Goal: Task Accomplishment & Management: Manage account settings

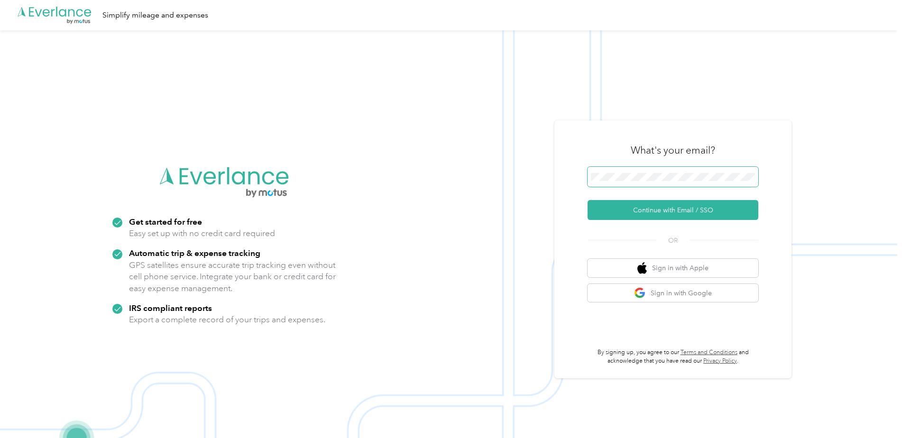
drag, startPoint x: 636, startPoint y: 183, endPoint x: 646, endPoint y: 167, distance: 18.3
click at [636, 182] on span at bounding box center [673, 177] width 171 height 20
click at [646, 174] on span at bounding box center [673, 177] width 171 height 20
drag, startPoint x: 647, startPoint y: 172, endPoint x: 590, endPoint y: 184, distance: 58.2
click at [590, 184] on div "What's your email? Continue with Email / SSO OR Sign in with Apple Sign in with…" at bounding box center [673, 250] width 237 height 258
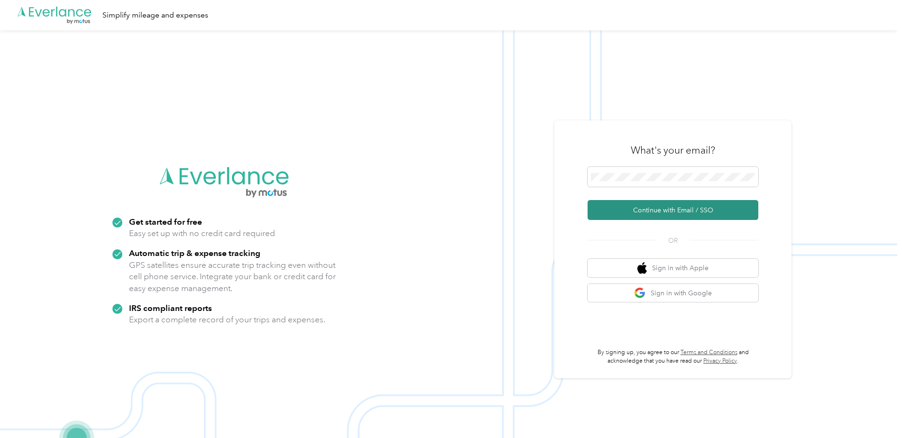
click at [647, 208] on button "Continue with Email / SSO" at bounding box center [673, 210] width 171 height 20
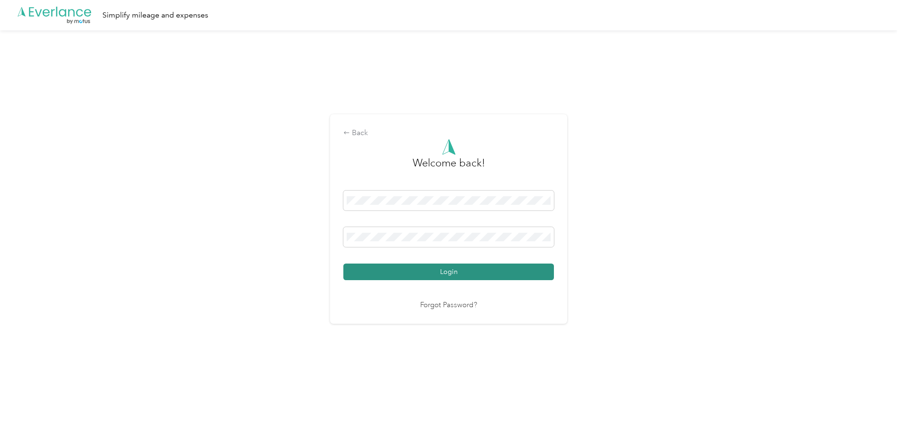
click at [431, 267] on button "Login" at bounding box center [449, 272] width 211 height 17
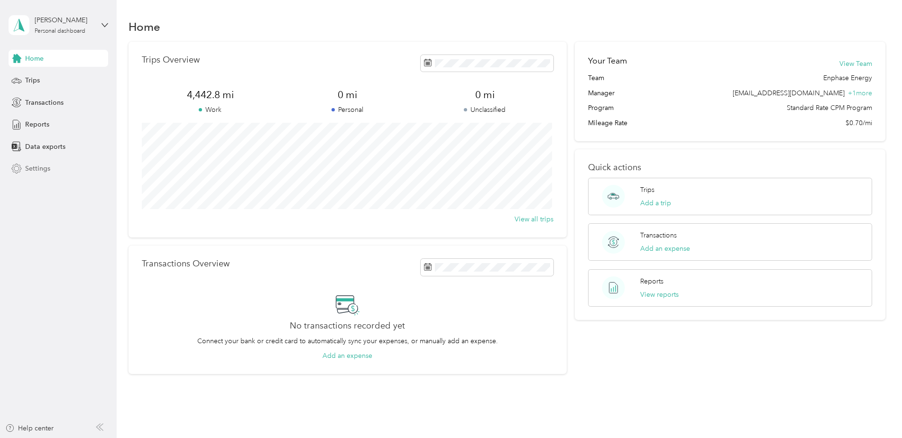
click at [39, 176] on div "Settings" at bounding box center [59, 168] width 100 height 17
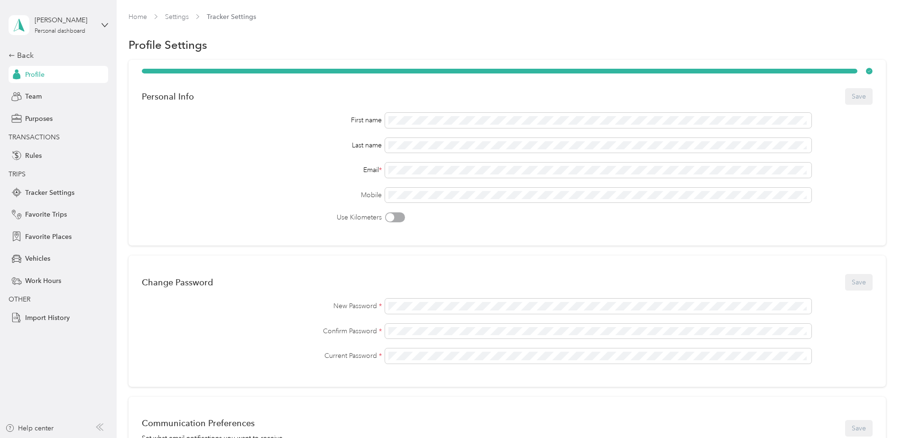
click at [281, 195] on label "Mobile" at bounding box center [262, 195] width 241 height 10
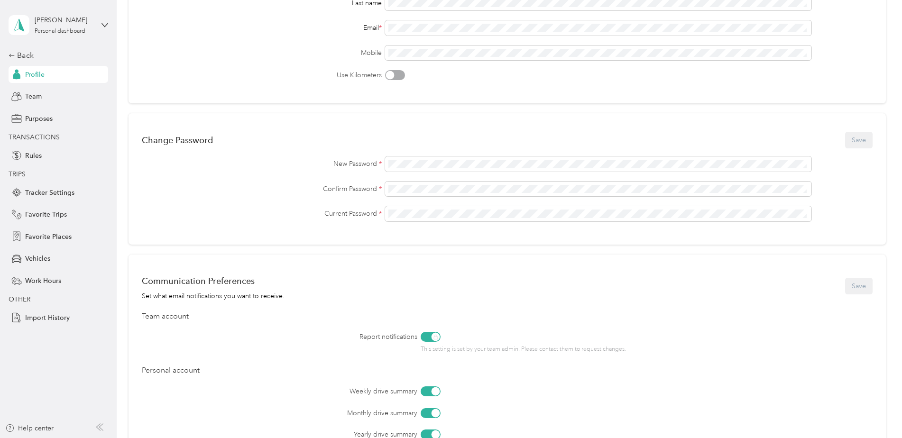
scroll to position [318, 0]
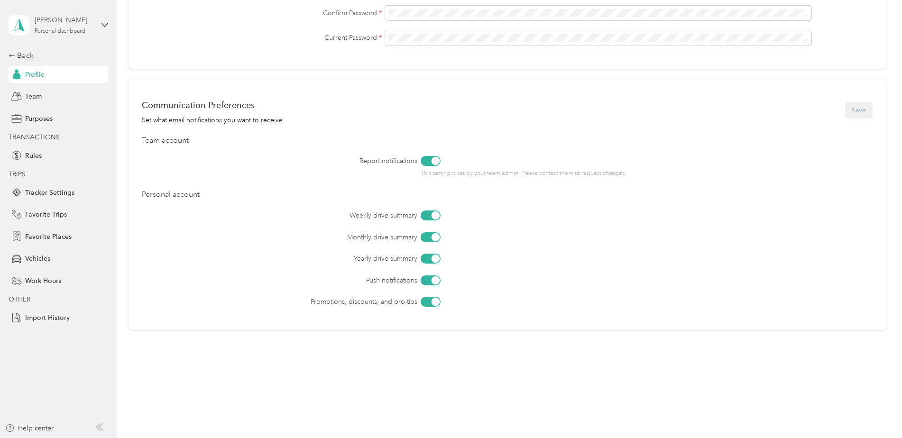
click at [39, 32] on div "Personal dashboard" at bounding box center [60, 31] width 51 height 6
click at [15, 23] on icon at bounding box center [19, 25] width 14 height 13
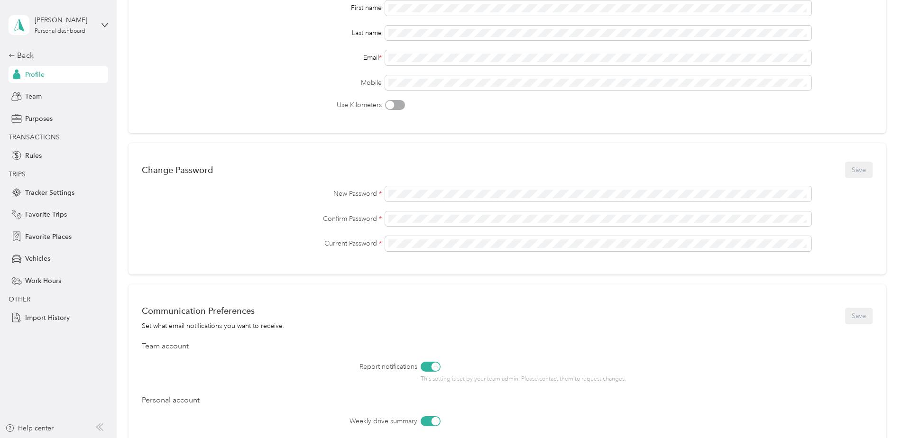
scroll to position [0, 0]
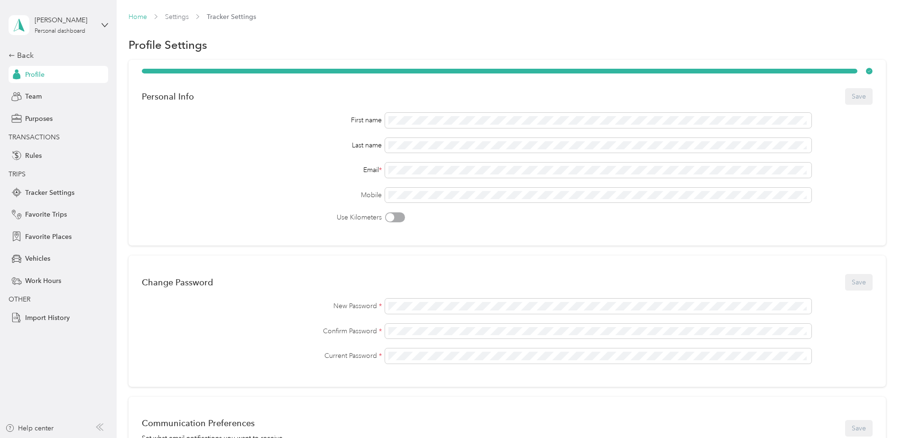
click at [146, 15] on link "Home" at bounding box center [138, 17] width 19 height 8
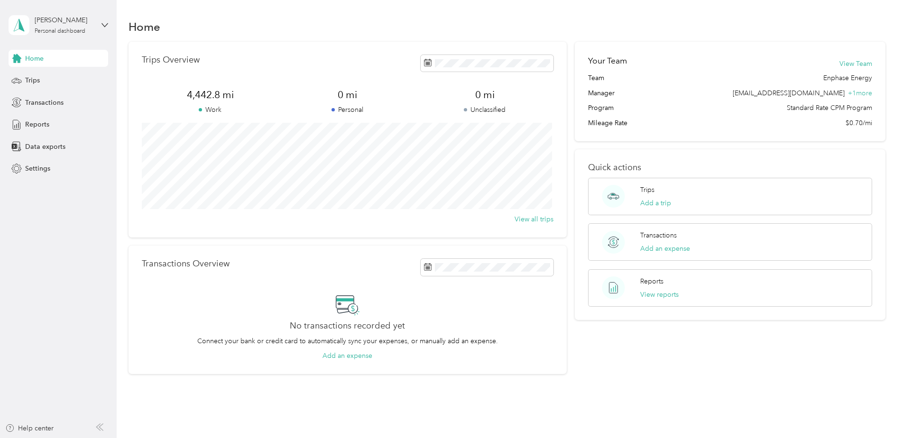
click at [588, 357] on div "Your Team View Team Team Enphase Energy Manager [EMAIL_ADDRESS][DOMAIN_NAME] + …" at bounding box center [730, 208] width 311 height 333
click at [622, 5] on div "Home Trips Overview 4,442.8 mi Work 0 mi Personal 0 mi Unclassified View all tr…" at bounding box center [507, 213] width 781 height 426
click at [432, 12] on div "Home Trips Overview 4,442.8 mi Work 0 mi Personal 0 mi Unclassified View all tr…" at bounding box center [507, 213] width 781 height 426
click at [517, 25] on div "Home" at bounding box center [508, 27] width 758 height 20
